Goal: Navigation & Orientation: Find specific page/section

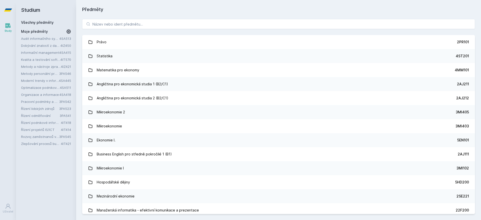
click at [48, 39] on link "Audit informačního systému" at bounding box center [40, 38] width 38 height 5
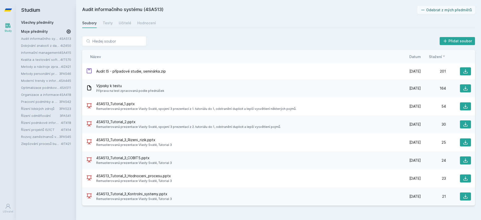
click at [39, 46] on link "Dobývání znalostí z databází" at bounding box center [40, 45] width 39 height 5
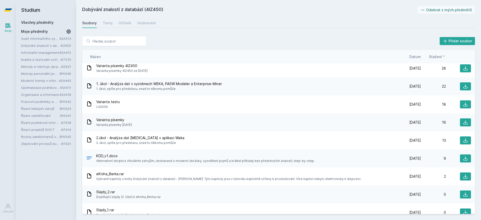
scroll to position [111, 0]
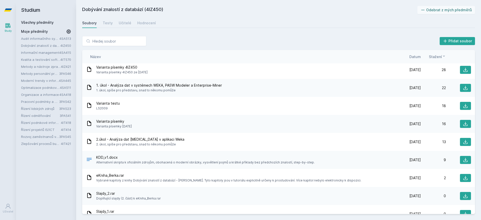
click at [39, 52] on link "Informační management" at bounding box center [40, 52] width 38 height 5
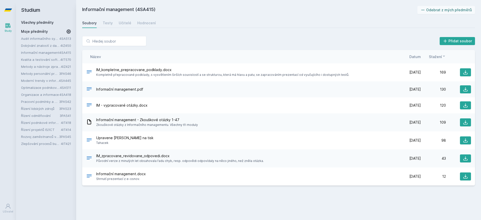
click at [39, 58] on link "Kvalita a testování softwaru" at bounding box center [40, 59] width 39 height 5
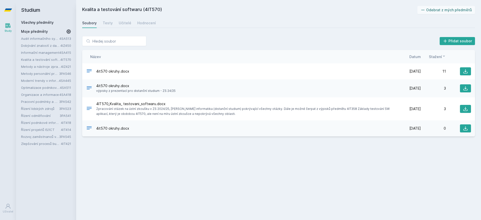
click at [35, 144] on link "Zlepšování procesů budování IS" at bounding box center [41, 143] width 40 height 5
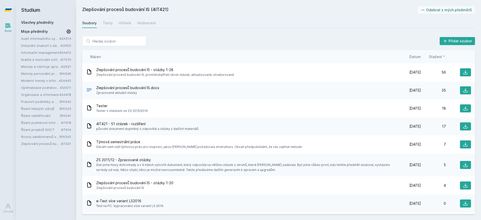
click at [36, 137] on link "Rozvoj zaměstnanců v organizaci" at bounding box center [40, 136] width 38 height 5
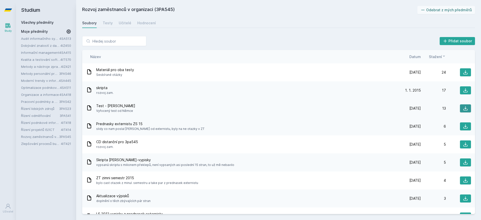
click at [463, 107] on icon at bounding box center [465, 108] width 5 height 5
click at [463, 89] on icon at bounding box center [465, 90] width 5 height 5
click at [464, 90] on icon at bounding box center [465, 90] width 5 height 5
click at [463, 72] on icon at bounding box center [465, 72] width 5 height 5
